Goal: Task Accomplishment & Management: Complete application form

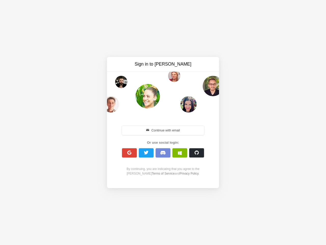
click at [163, 122] on div "Continue with email Or use social login: By continuing, you are indicating that…" at bounding box center [163, 149] width 88 height 65
click at [163, 130] on button "Continue with email" at bounding box center [163, 130] width 82 height 9
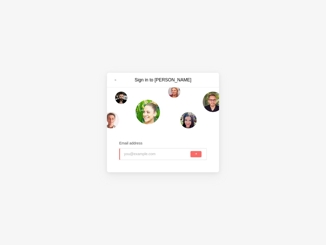
click at [129, 153] on input "email" at bounding box center [156, 153] width 65 height 11
click at [146, 153] on input "email" at bounding box center [156, 153] width 65 height 11
click at [163, 153] on input "email" at bounding box center [156, 153] width 65 height 11
click at [180, 153] on input "email" at bounding box center [156, 153] width 65 height 11
click at [197, 153] on span "submit" at bounding box center [196, 153] width 3 height 3
